Goal: Task Accomplishment & Management: Complete application form

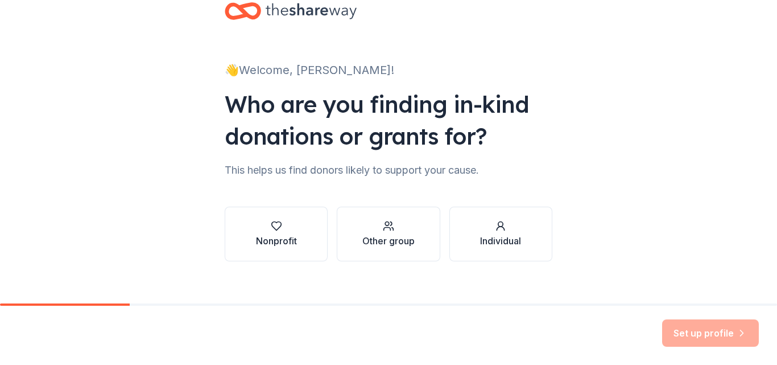
scroll to position [42, 0]
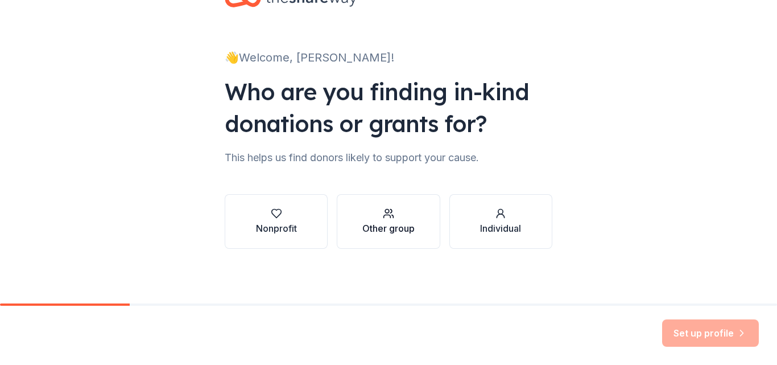
click at [394, 222] on div "Other group" at bounding box center [388, 228] width 52 height 14
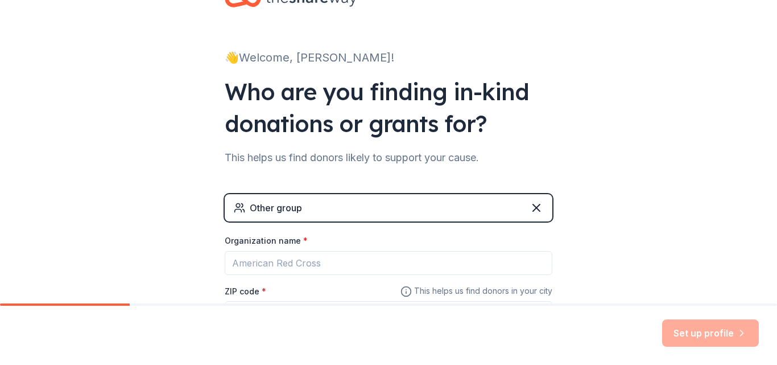
click at [404, 215] on div "Other group" at bounding box center [389, 207] width 328 height 27
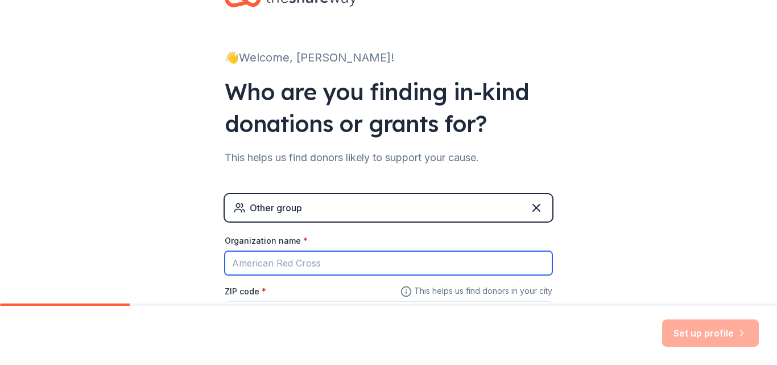
click at [373, 260] on input "Organization name *" at bounding box center [389, 263] width 328 height 24
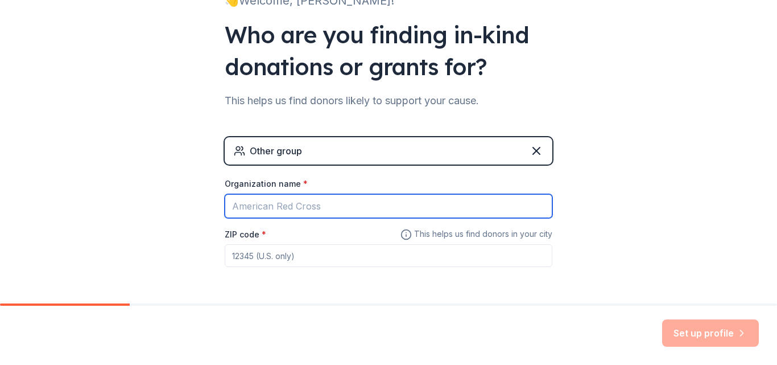
scroll to position [140, 0]
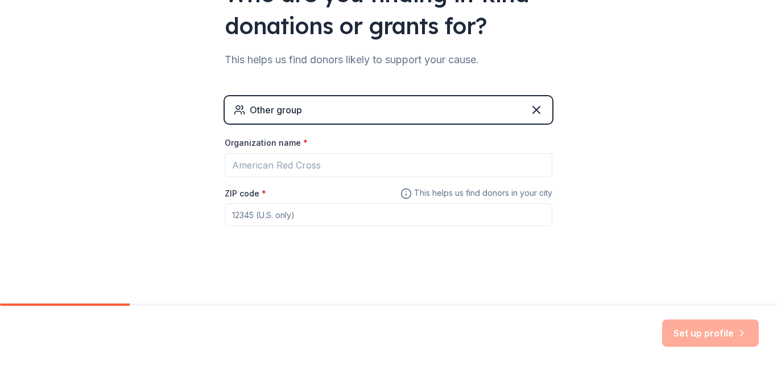
click at [413, 240] on div "Other group Organization name * ZIP code * This helps us find donors in your ci…" at bounding box center [389, 172] width 328 height 152
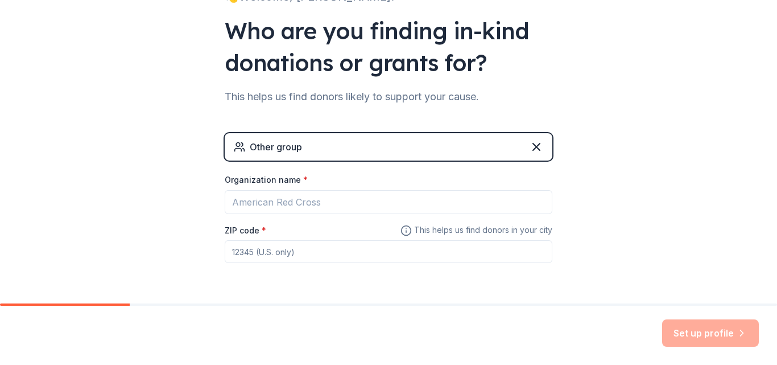
scroll to position [83, 0]
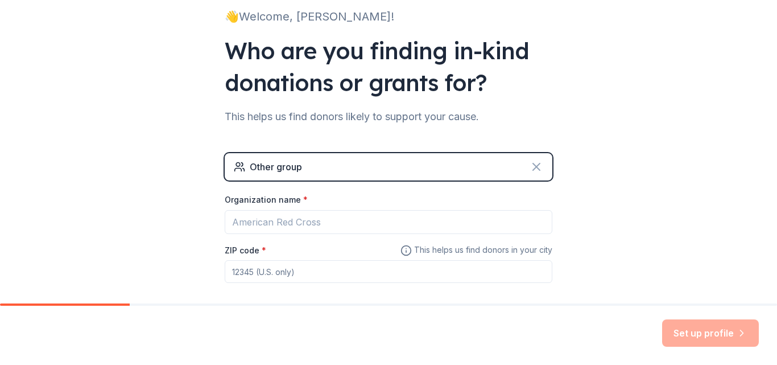
click at [533, 163] on icon at bounding box center [536, 166] width 7 height 7
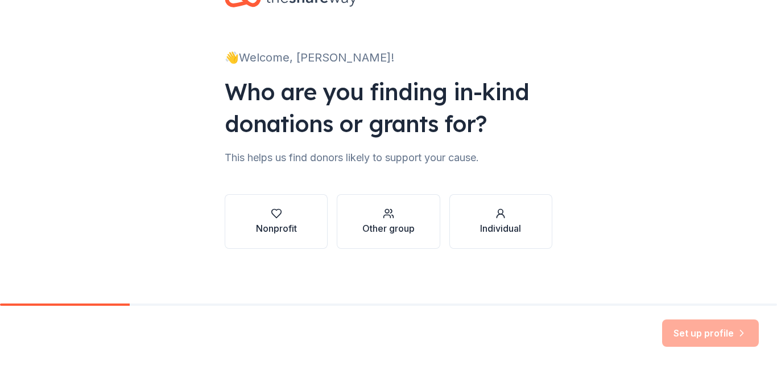
scroll to position [42, 0]
click at [485, 236] on button "Individual" at bounding box center [501, 221] width 103 height 55
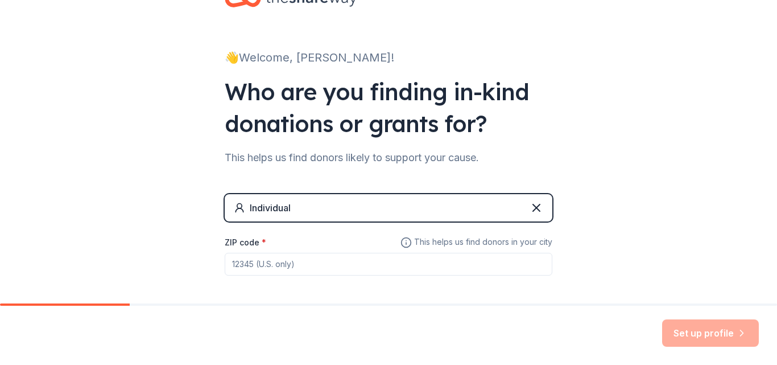
scroll to position [92, 0]
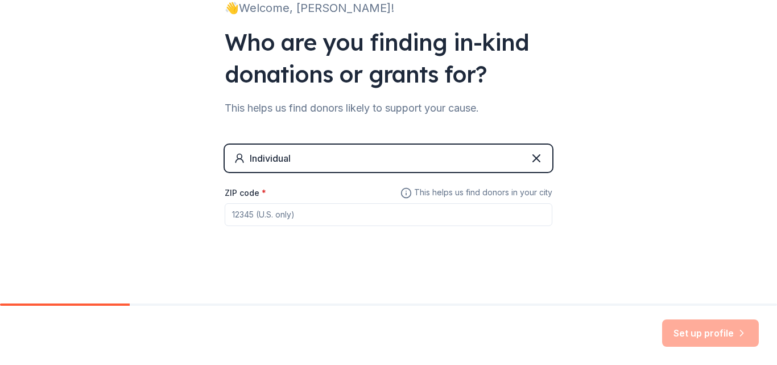
click at [354, 210] on input "ZIP code *" at bounding box center [389, 214] width 328 height 23
type input "79423"
click at [735, 332] on button "Set up profile" at bounding box center [710, 332] width 97 height 27
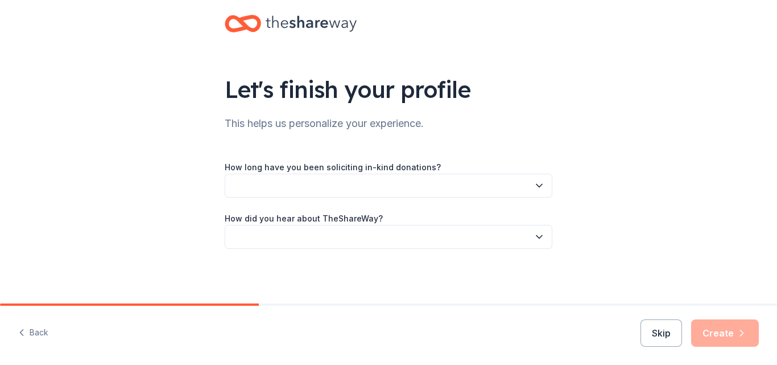
scroll to position [17, 0]
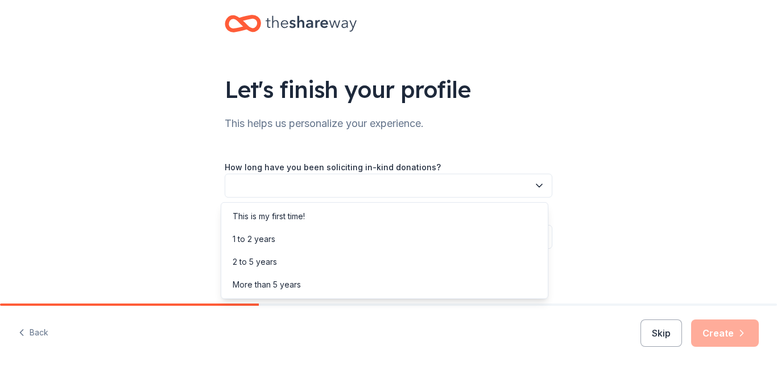
click at [428, 188] on button "button" at bounding box center [389, 186] width 328 height 24
click at [412, 208] on div "This is my first time!" at bounding box center [385, 216] width 322 height 23
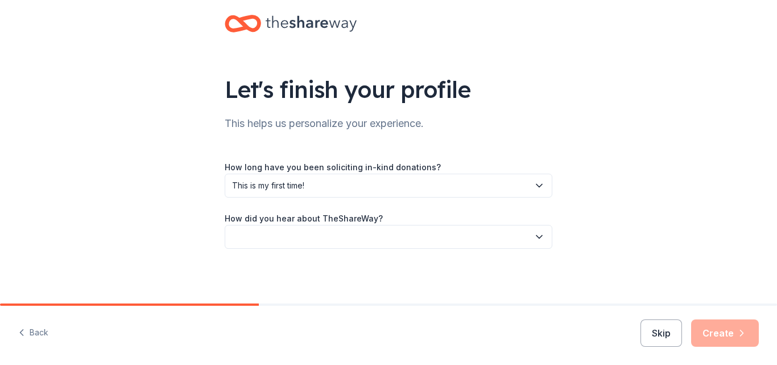
click at [409, 234] on button "button" at bounding box center [389, 237] width 328 height 24
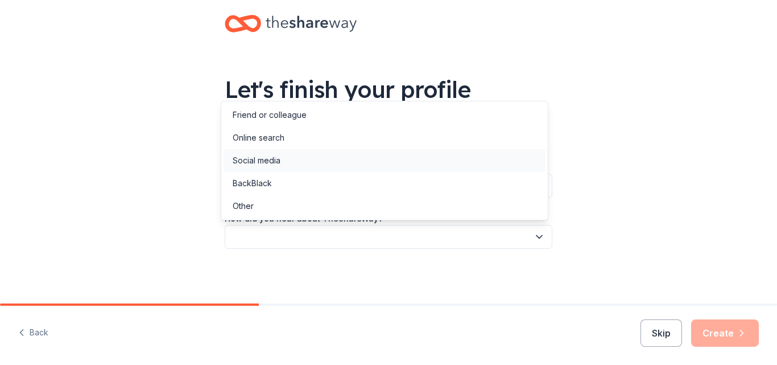
click at [402, 166] on div "Social media" at bounding box center [385, 160] width 322 height 23
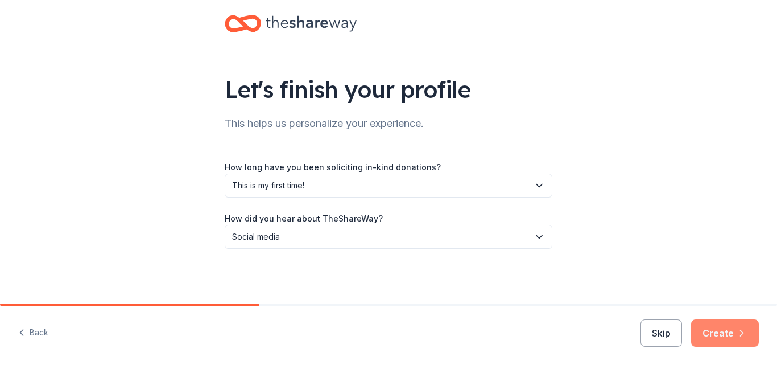
click at [732, 331] on button "Create" at bounding box center [725, 332] width 68 height 27
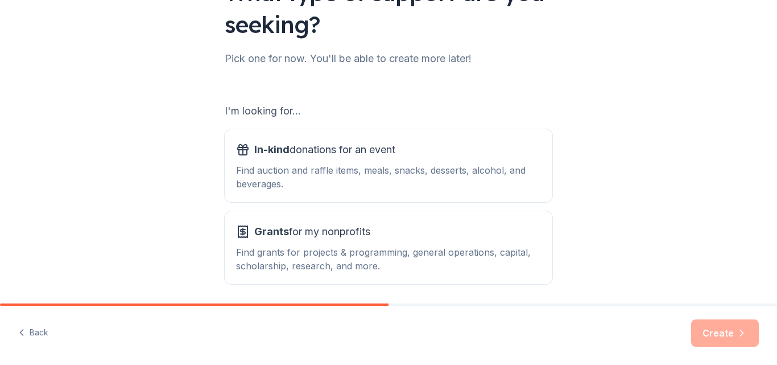
scroll to position [156, 0]
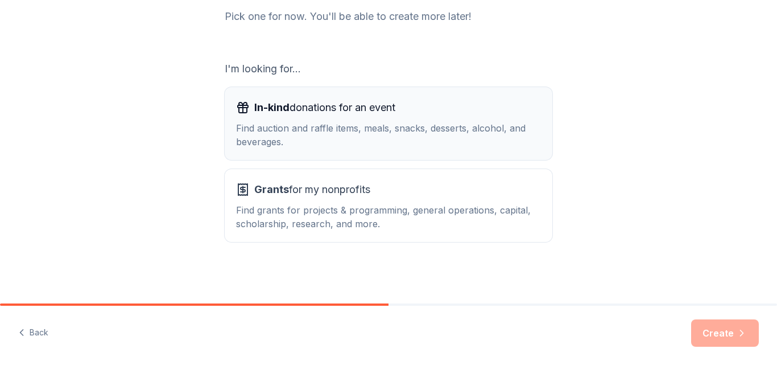
click at [450, 121] on div "In-kind donations for an event Find auction and raffle items, meals, snacks, de…" at bounding box center [388, 123] width 305 height 50
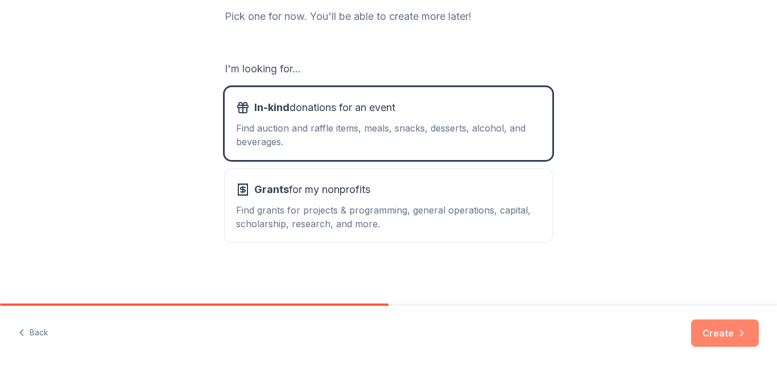
click at [731, 336] on button "Create" at bounding box center [725, 332] width 68 height 27
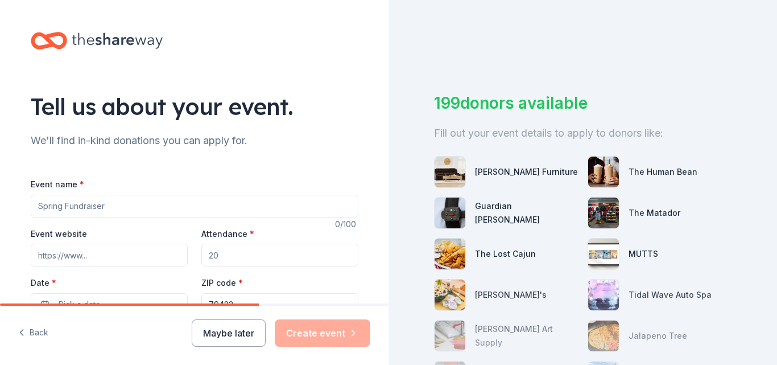
drag, startPoint x: 256, startPoint y: 320, endPoint x: 249, endPoint y: 327, distance: 9.3
click at [253, 324] on button "Maybe later" at bounding box center [229, 332] width 74 height 27
click at [220, 330] on button "Maybe later" at bounding box center [229, 332] width 74 height 27
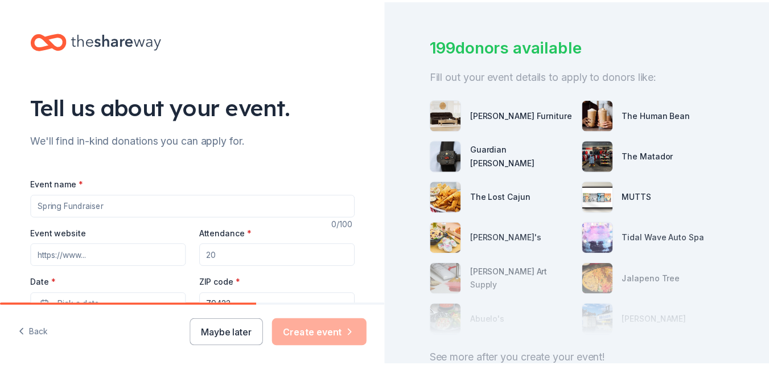
scroll to position [114, 0]
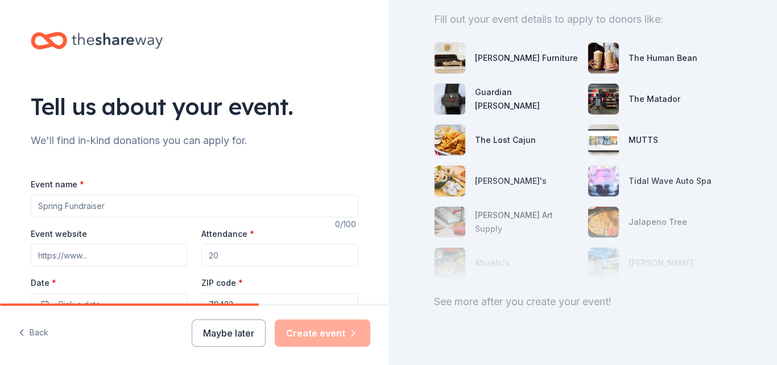
click at [554, 299] on div "See more after you create your event!" at bounding box center [583, 301] width 298 height 18
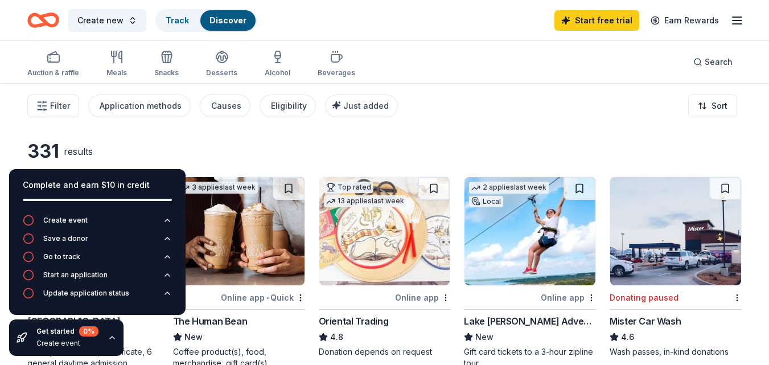
click at [187, 160] on div "Complete and earn $10 in credit Create event Save a donor Go to track Start an …" at bounding box center [97, 262] width 195 height 205
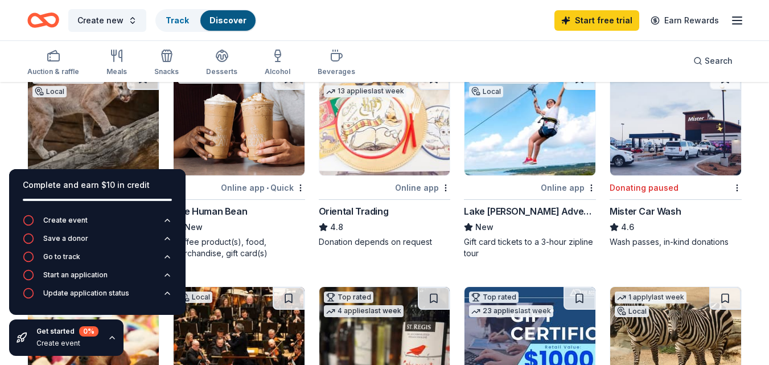
scroll to position [114, 0]
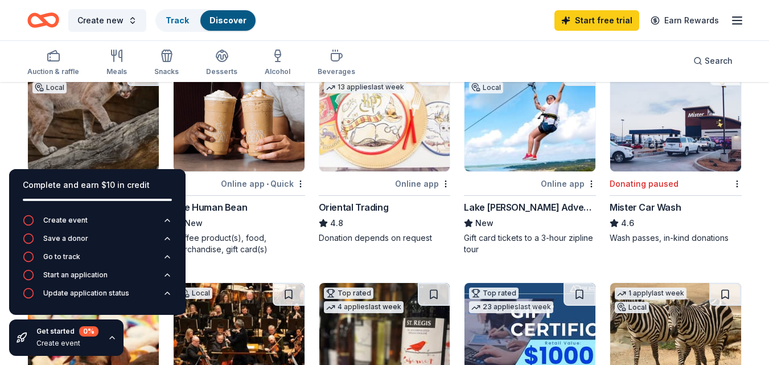
click at [113, 338] on icon "button" at bounding box center [112, 337] width 5 height 2
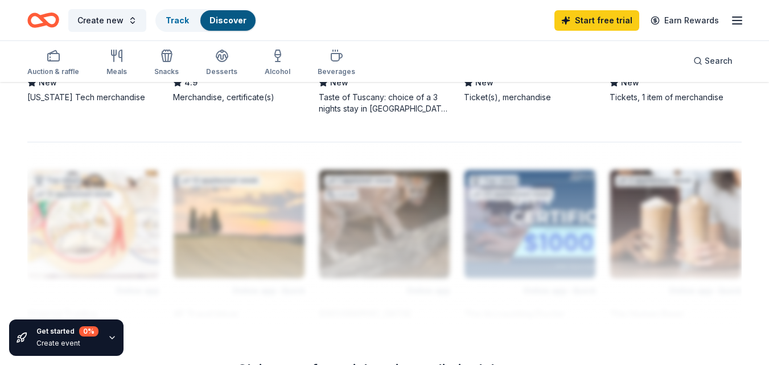
scroll to position [910, 0]
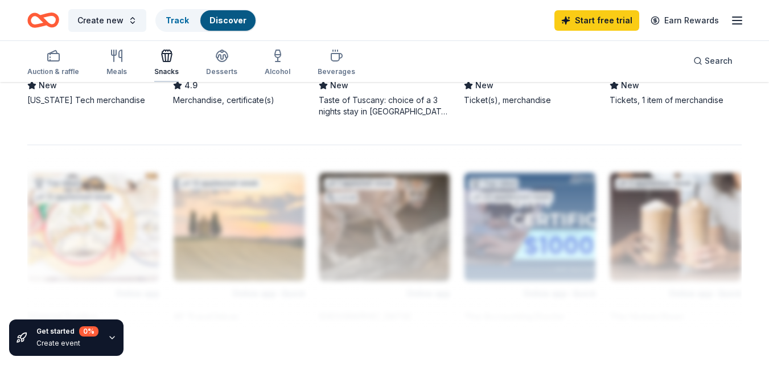
click at [164, 57] on icon "button" at bounding box center [167, 56] width 14 height 14
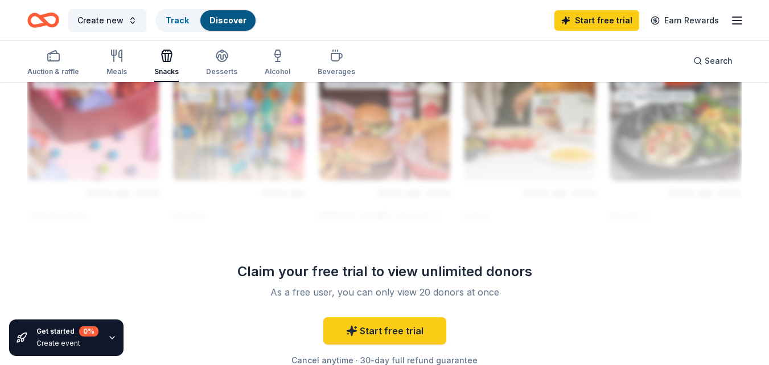
scroll to position [1024, 0]
